Goal: Transaction & Acquisition: Purchase product/service

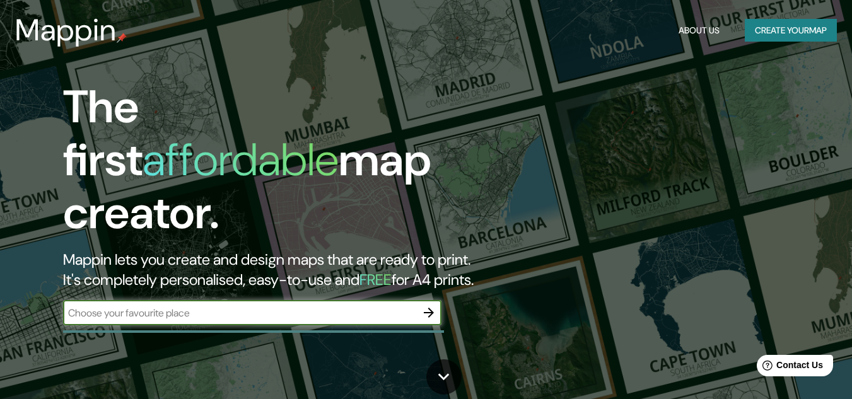
click at [771, 37] on button "Create your map" at bounding box center [791, 30] width 92 height 23
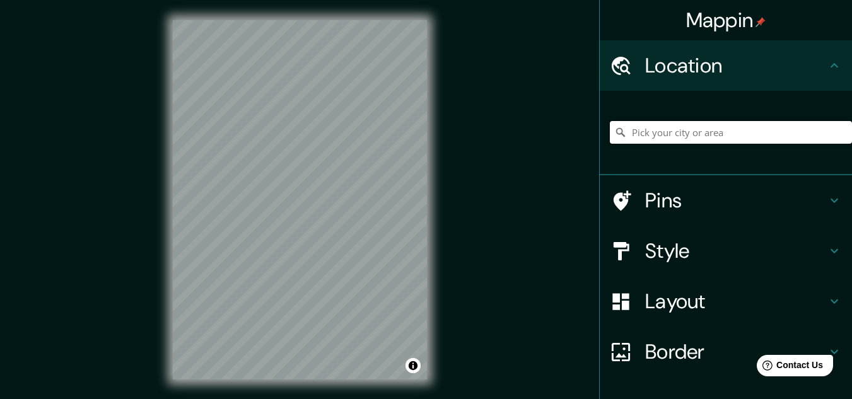
click at [728, 124] on input "Pick your city or area" at bounding box center [731, 132] width 242 height 23
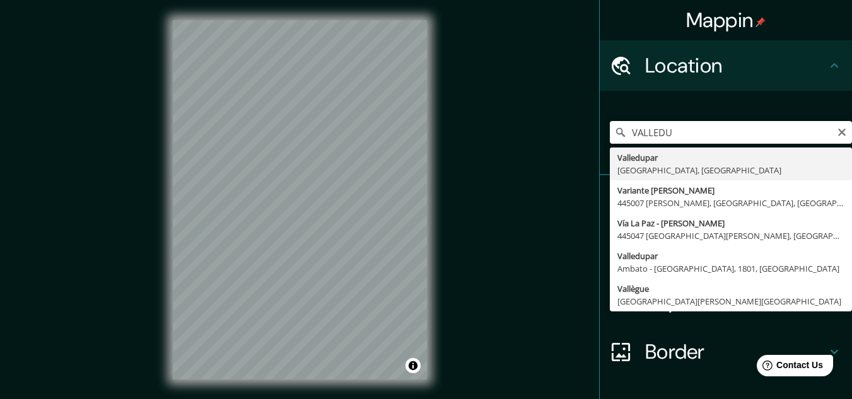
type input "Valledupar, [GEOGRAPHIC_DATA], [GEOGRAPHIC_DATA]"
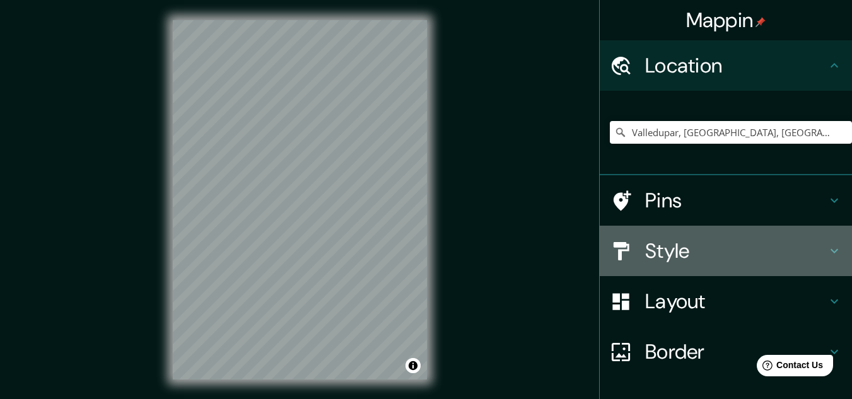
click at [714, 276] on div "Style" at bounding box center [726, 251] width 252 height 50
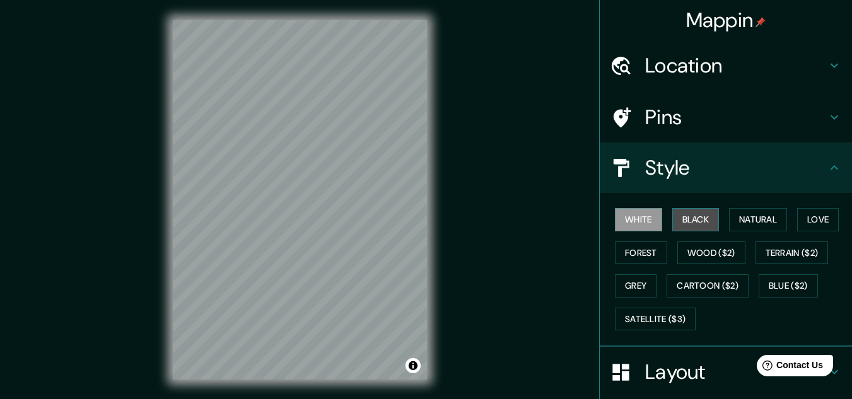
click at [673, 215] on button "Black" at bounding box center [696, 219] width 47 height 23
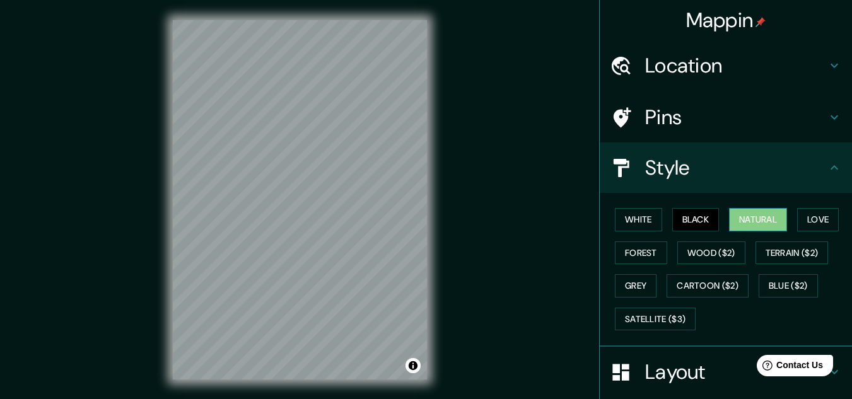
click at [745, 228] on button "Natural" at bounding box center [758, 219] width 58 height 23
click at [649, 255] on button "Forest" at bounding box center [641, 253] width 52 height 23
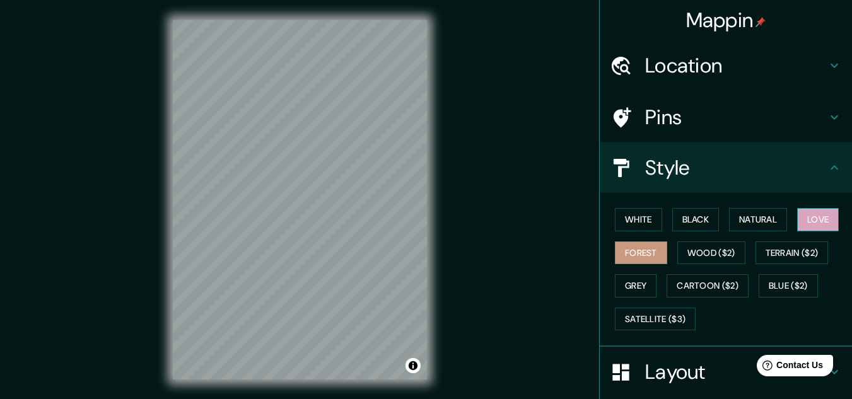
click at [818, 216] on button "Love" at bounding box center [819, 219] width 42 height 23
click at [709, 247] on button "Wood ($2)" at bounding box center [712, 253] width 68 height 23
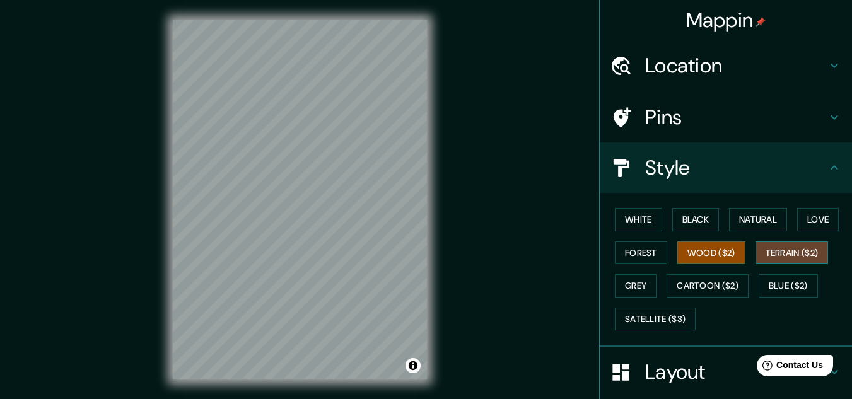
click at [757, 259] on button "Terrain ($2)" at bounding box center [792, 253] width 73 height 23
click at [632, 285] on button "Grey" at bounding box center [636, 285] width 42 height 23
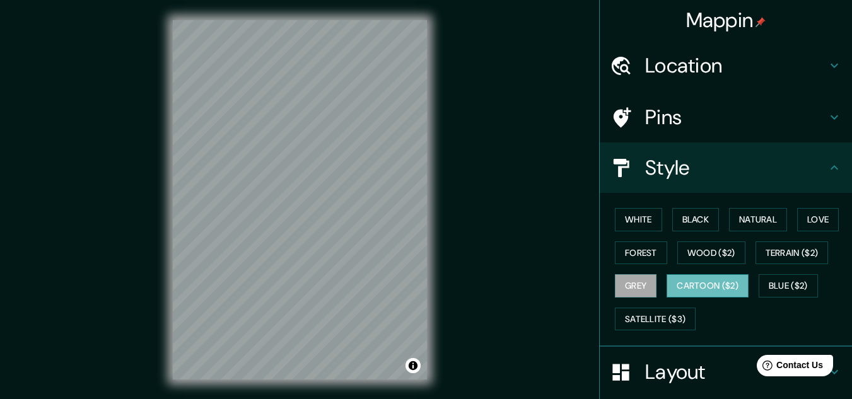
click at [713, 284] on button "Cartoon ($2)" at bounding box center [708, 285] width 82 height 23
click at [783, 291] on button "Blue ($2)" at bounding box center [788, 285] width 59 height 23
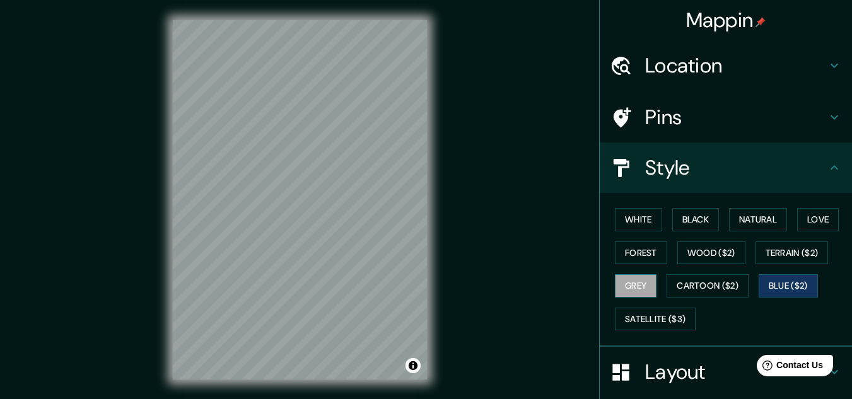
click at [632, 294] on button "Grey" at bounding box center [636, 285] width 42 height 23
click at [621, 258] on button "Forest" at bounding box center [641, 253] width 52 height 23
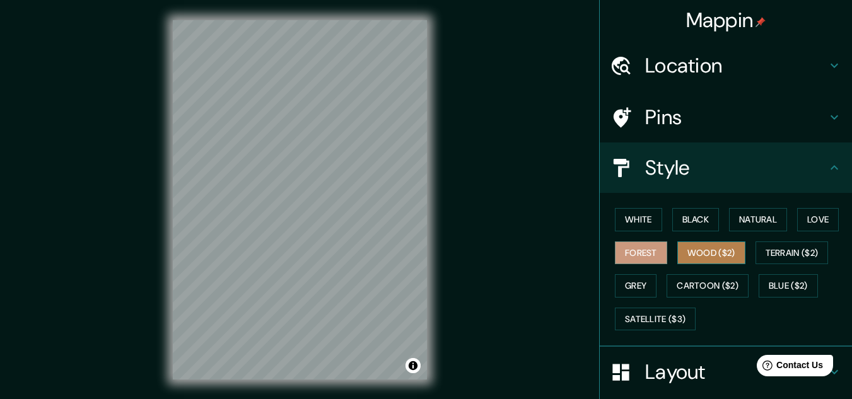
click at [716, 256] on button "Wood ($2)" at bounding box center [712, 253] width 68 height 23
click at [618, 259] on button "Forest" at bounding box center [641, 253] width 52 height 23
